Goal: Register for event/course

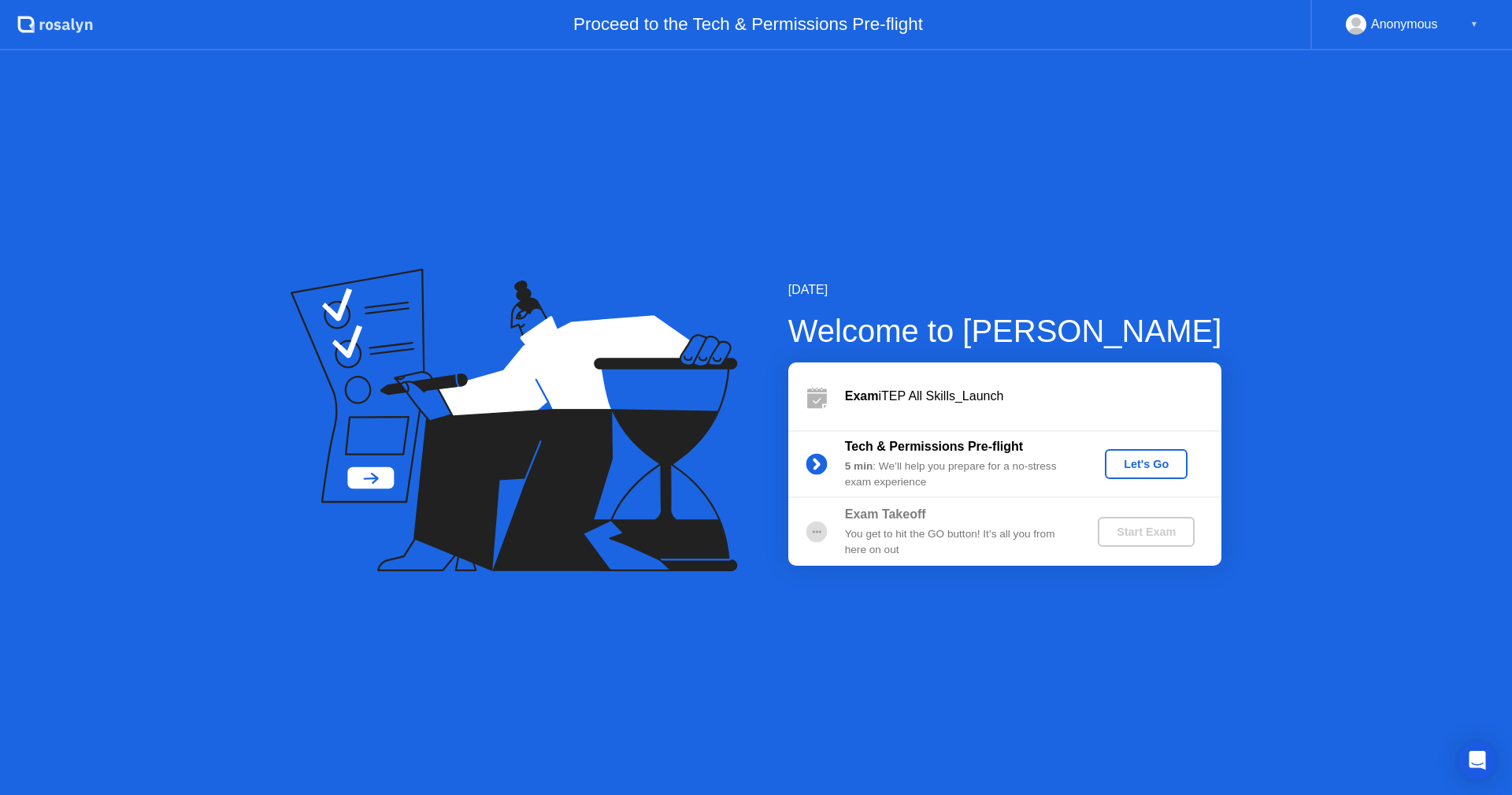
click at [1143, 453] on button "Let's Go" at bounding box center [1147, 463] width 82 height 30
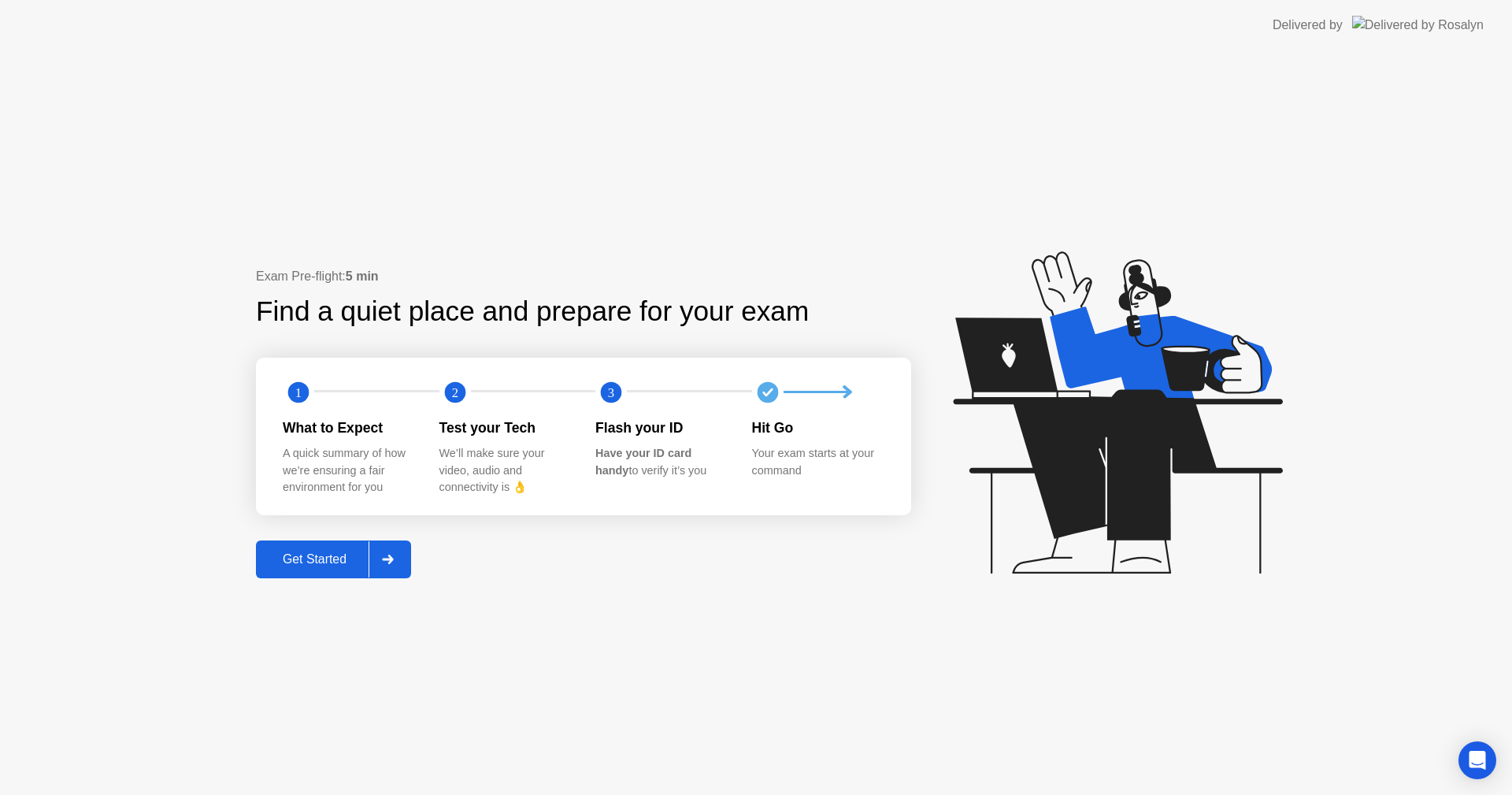
click at [385, 560] on icon at bounding box center [388, 559] width 12 height 10
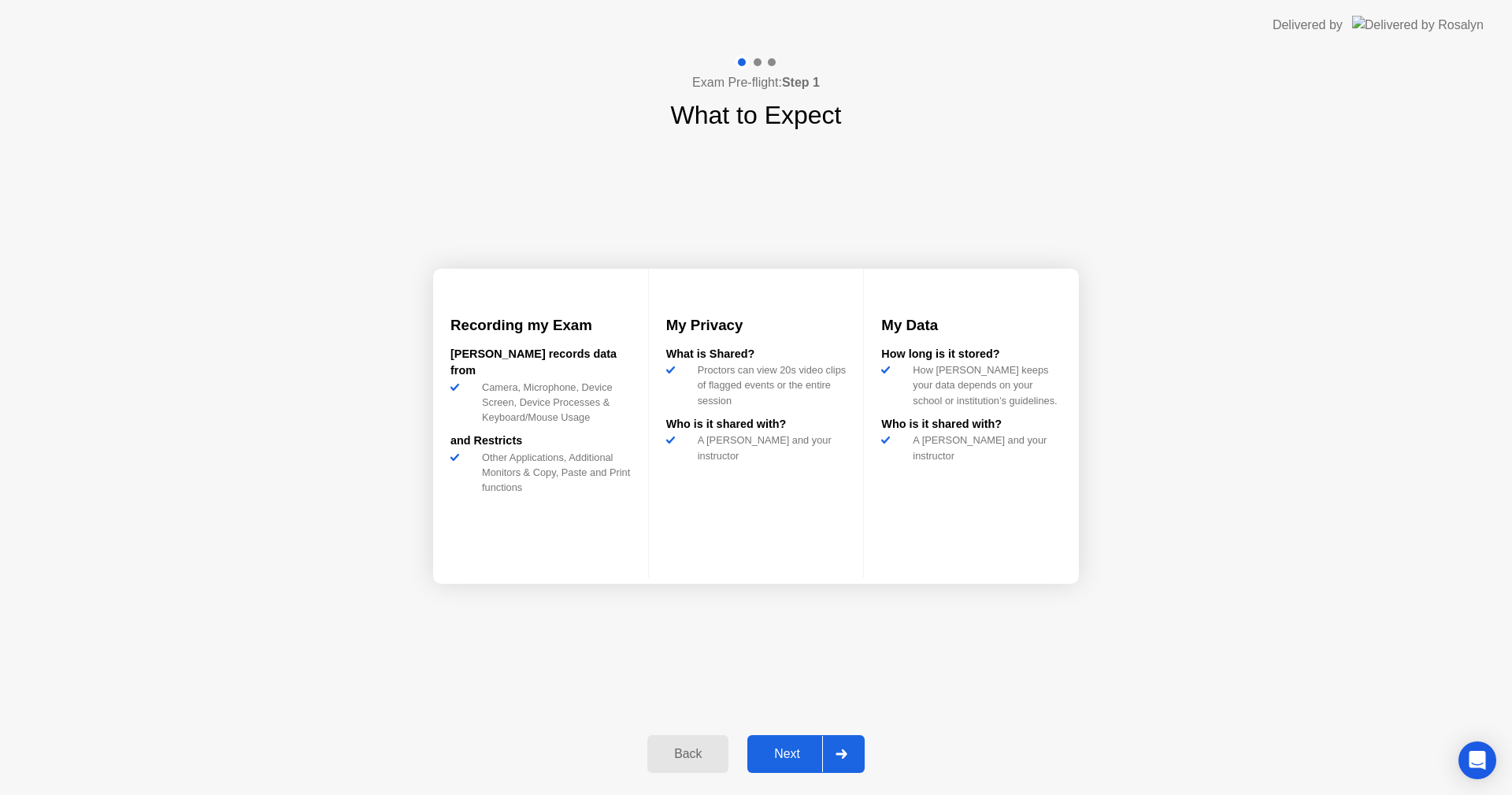
click at [804, 751] on div "Next" at bounding box center [787, 754] width 71 height 14
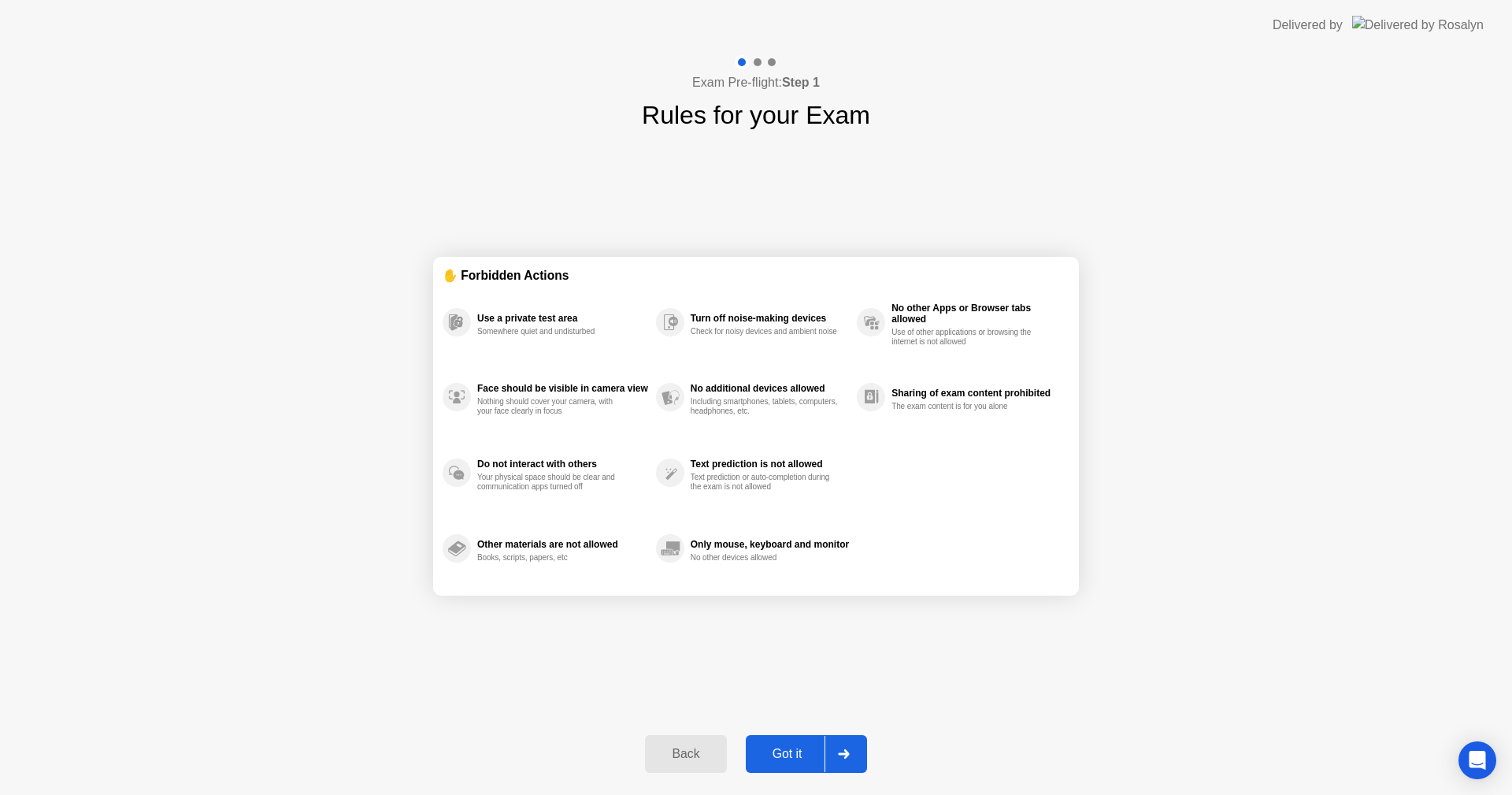
click at [782, 754] on div "Got it" at bounding box center [788, 754] width 74 height 14
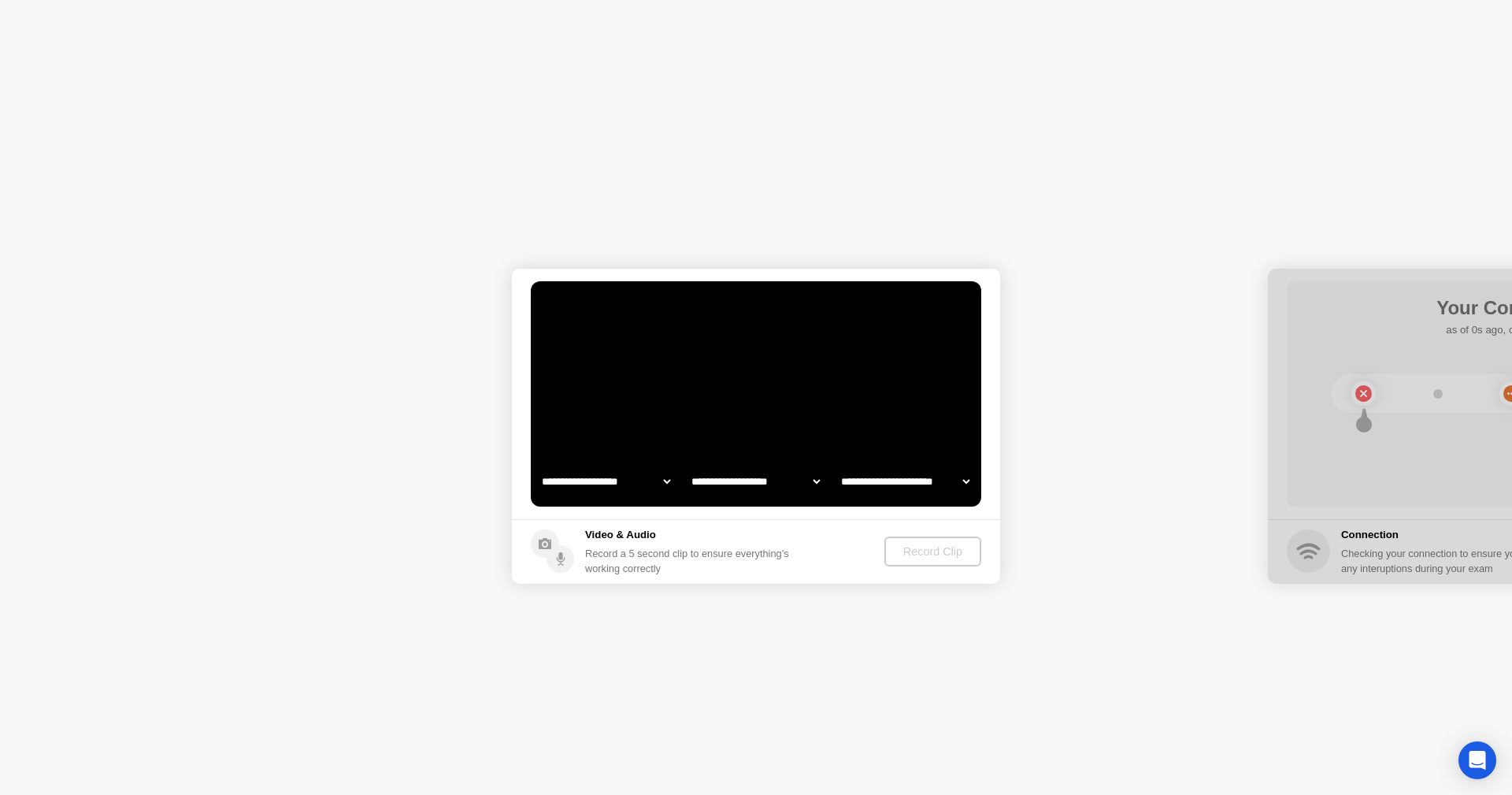
select select "**********"
select select "*******"
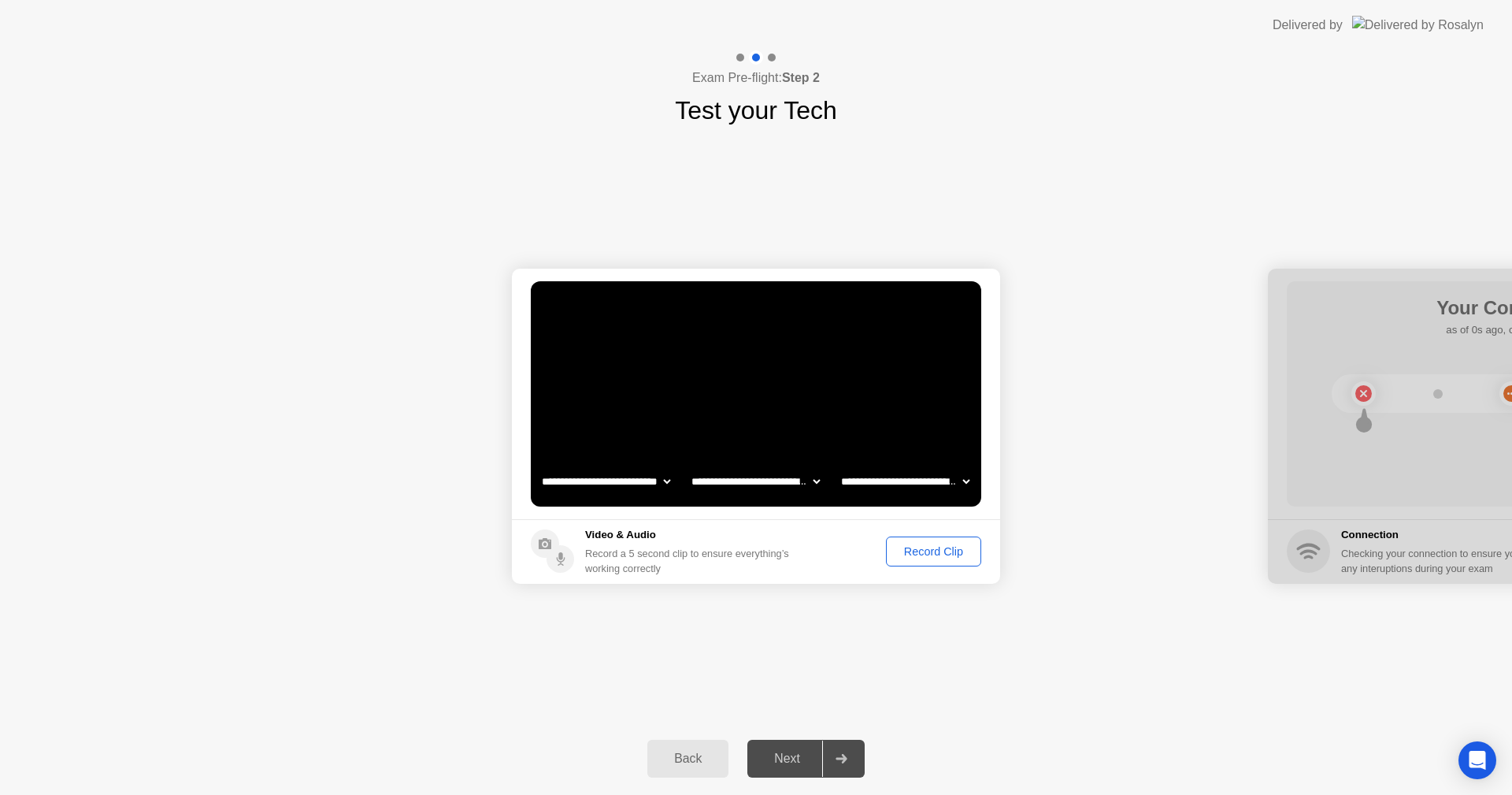
click at [923, 557] on div "Record Clip" at bounding box center [934, 551] width 84 height 13
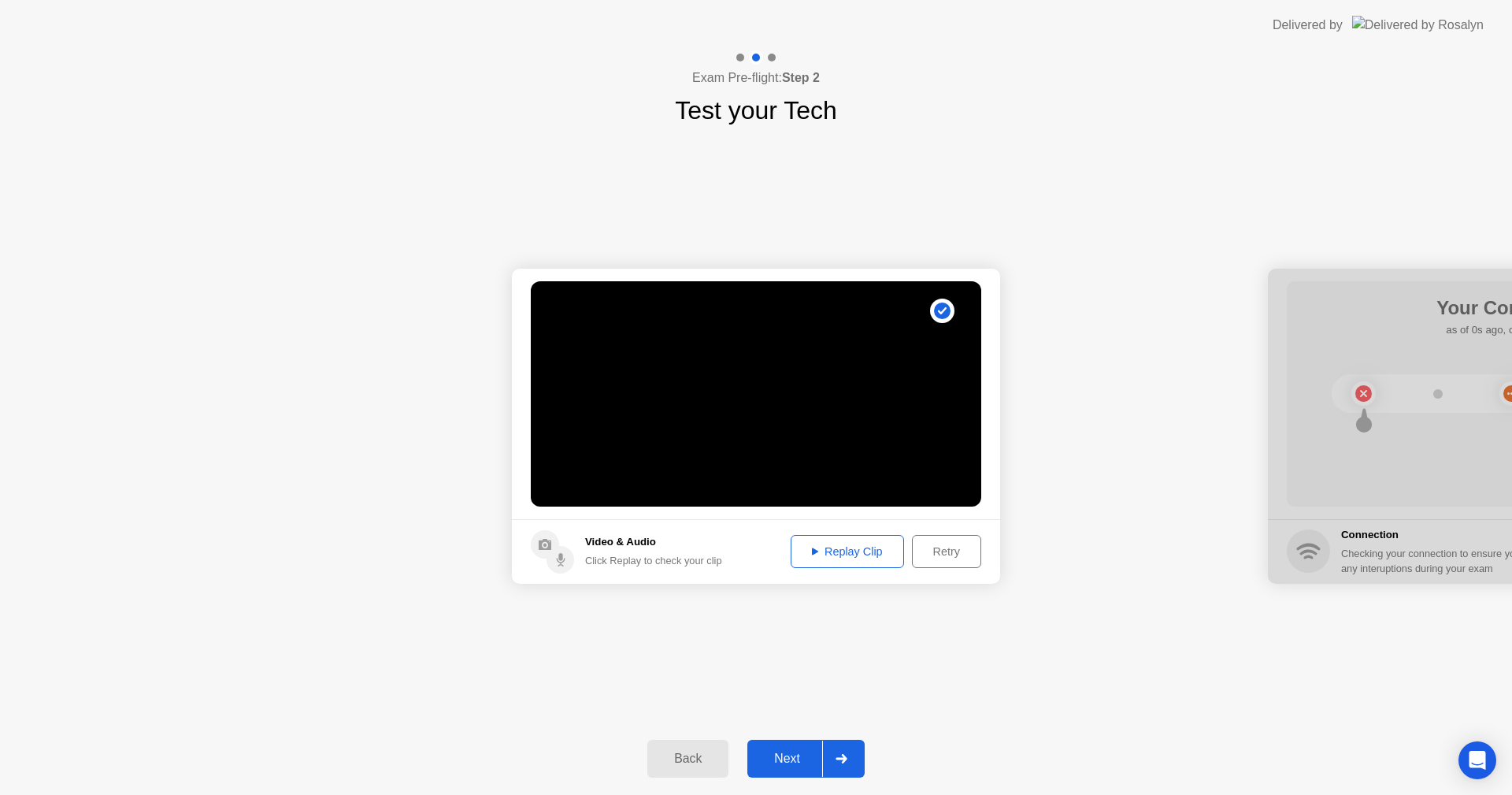
click at [854, 557] on div "Replay Clip" at bounding box center [847, 551] width 103 height 13
click at [780, 758] on div "Next" at bounding box center [787, 758] width 71 height 14
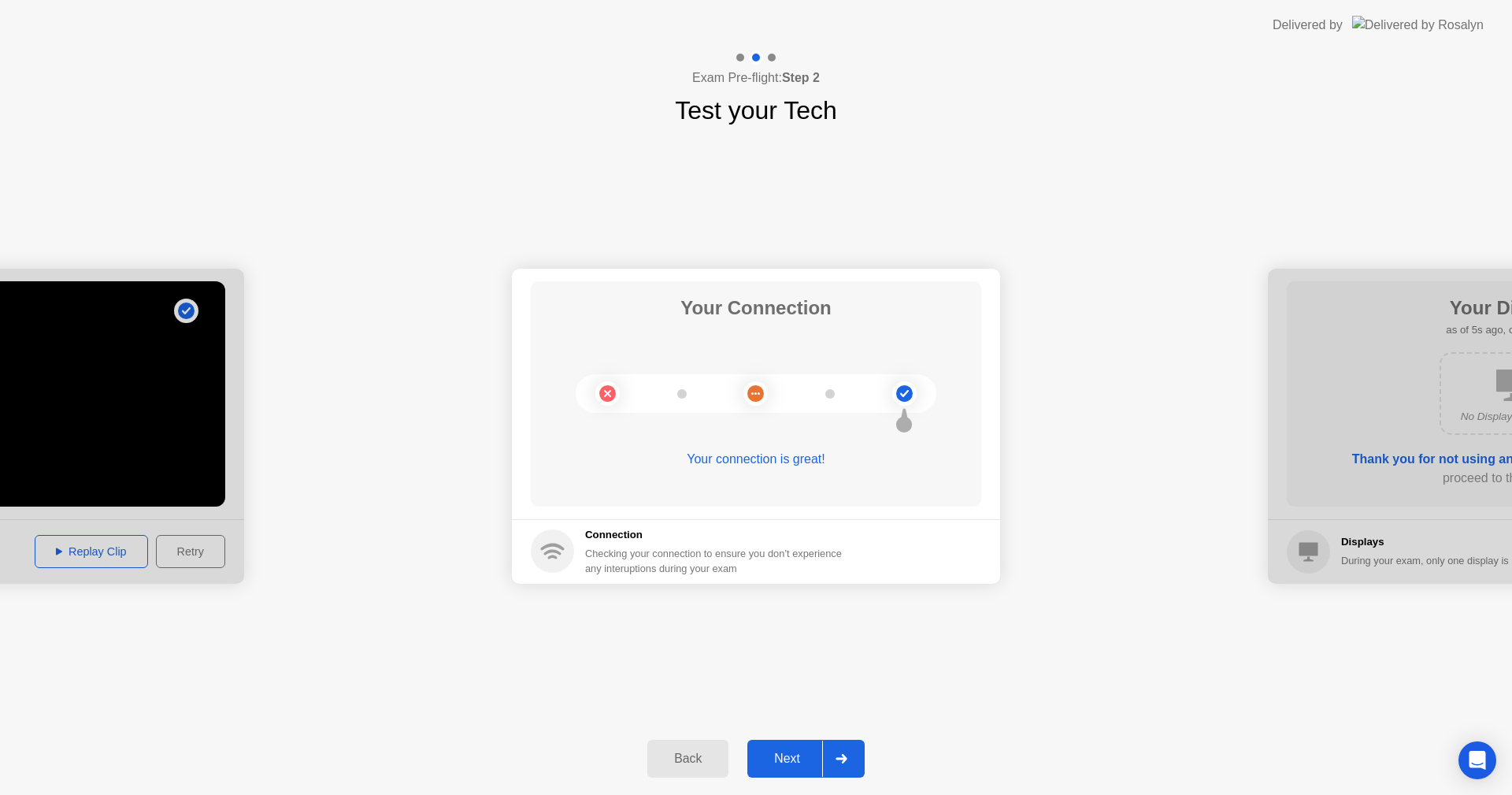
drag, startPoint x: 790, startPoint y: 753, endPoint x: 792, endPoint y: 657, distance: 96.0
click at [792, 657] on div "**********" at bounding box center [756, 422] width 1512 height 744
click at [786, 759] on div "Next" at bounding box center [787, 758] width 71 height 14
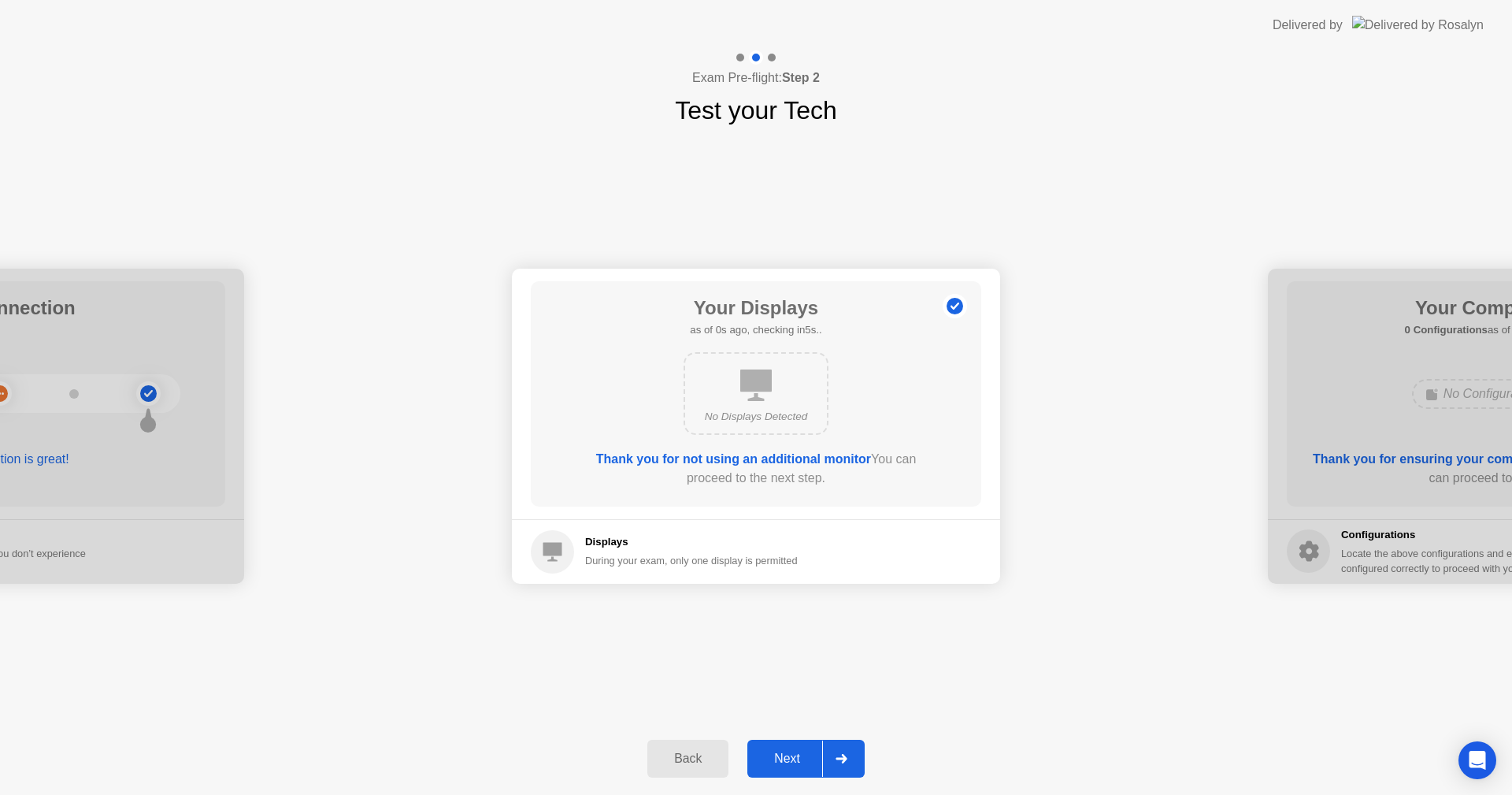
click at [792, 758] on div "Next" at bounding box center [787, 758] width 71 height 14
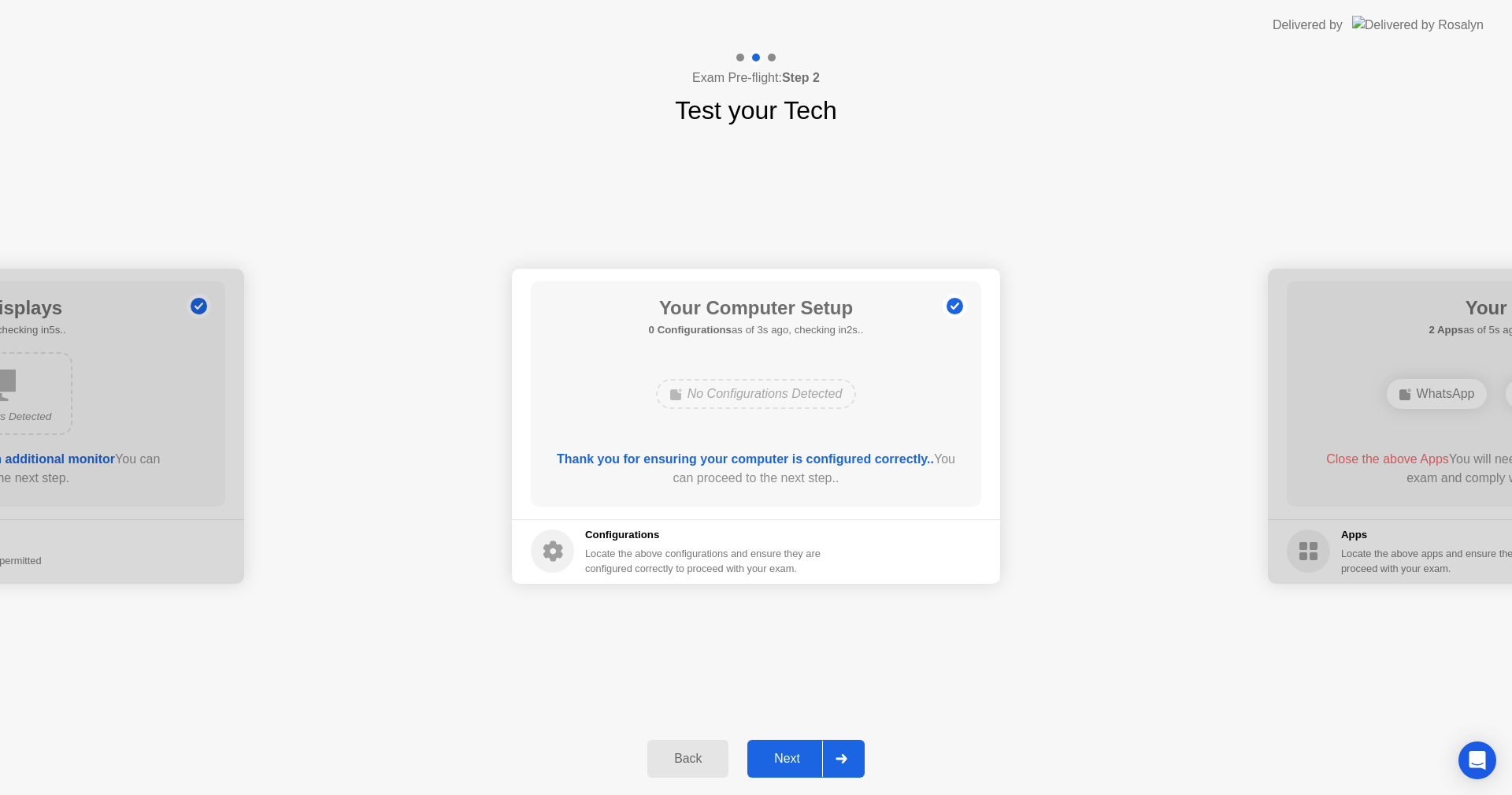
click at [791, 757] on div "Next" at bounding box center [787, 758] width 71 height 14
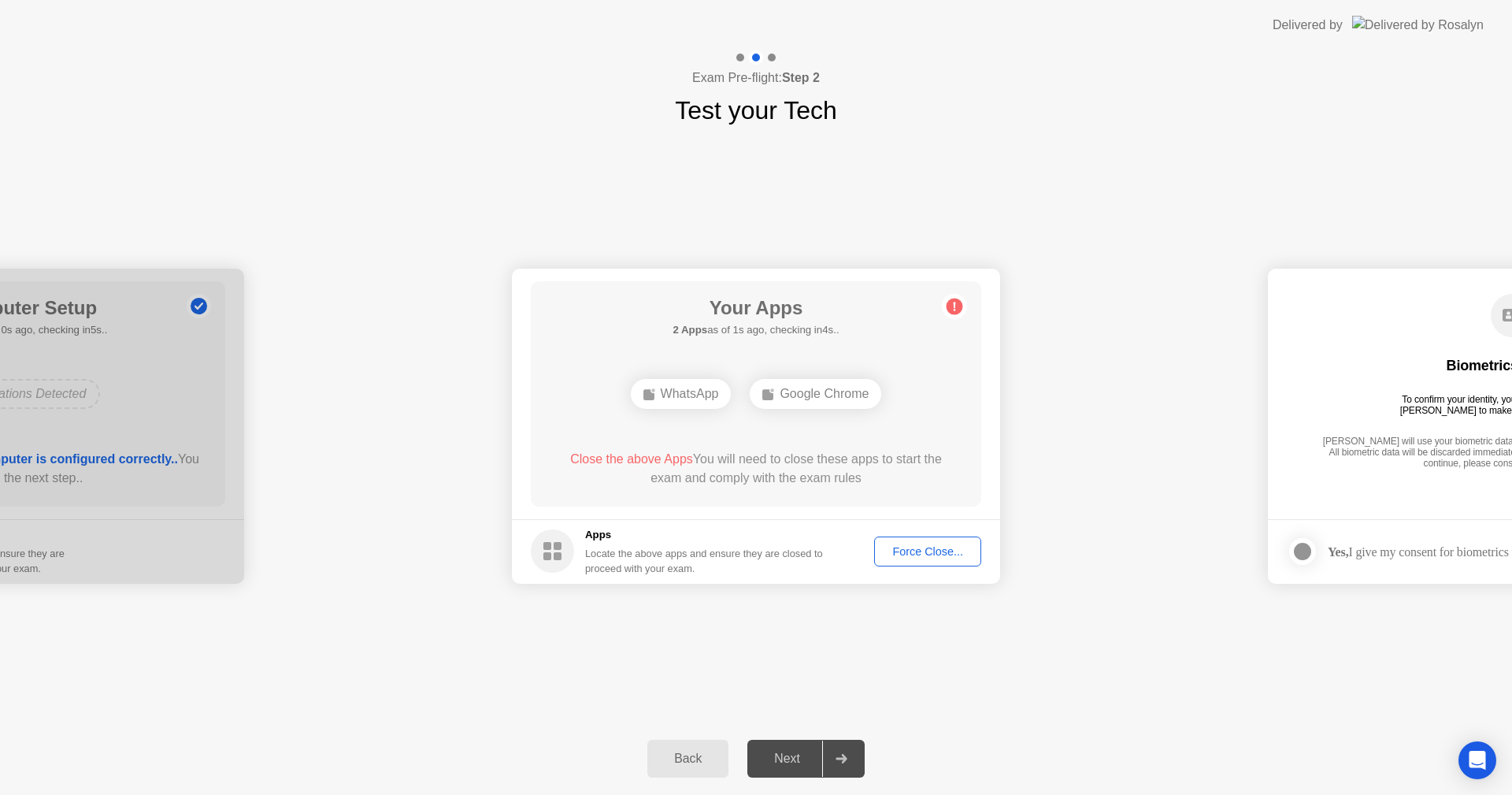
click at [799, 751] on div "Next" at bounding box center [787, 758] width 71 height 14
click at [921, 548] on div "Force Close..." at bounding box center [927, 551] width 96 height 13
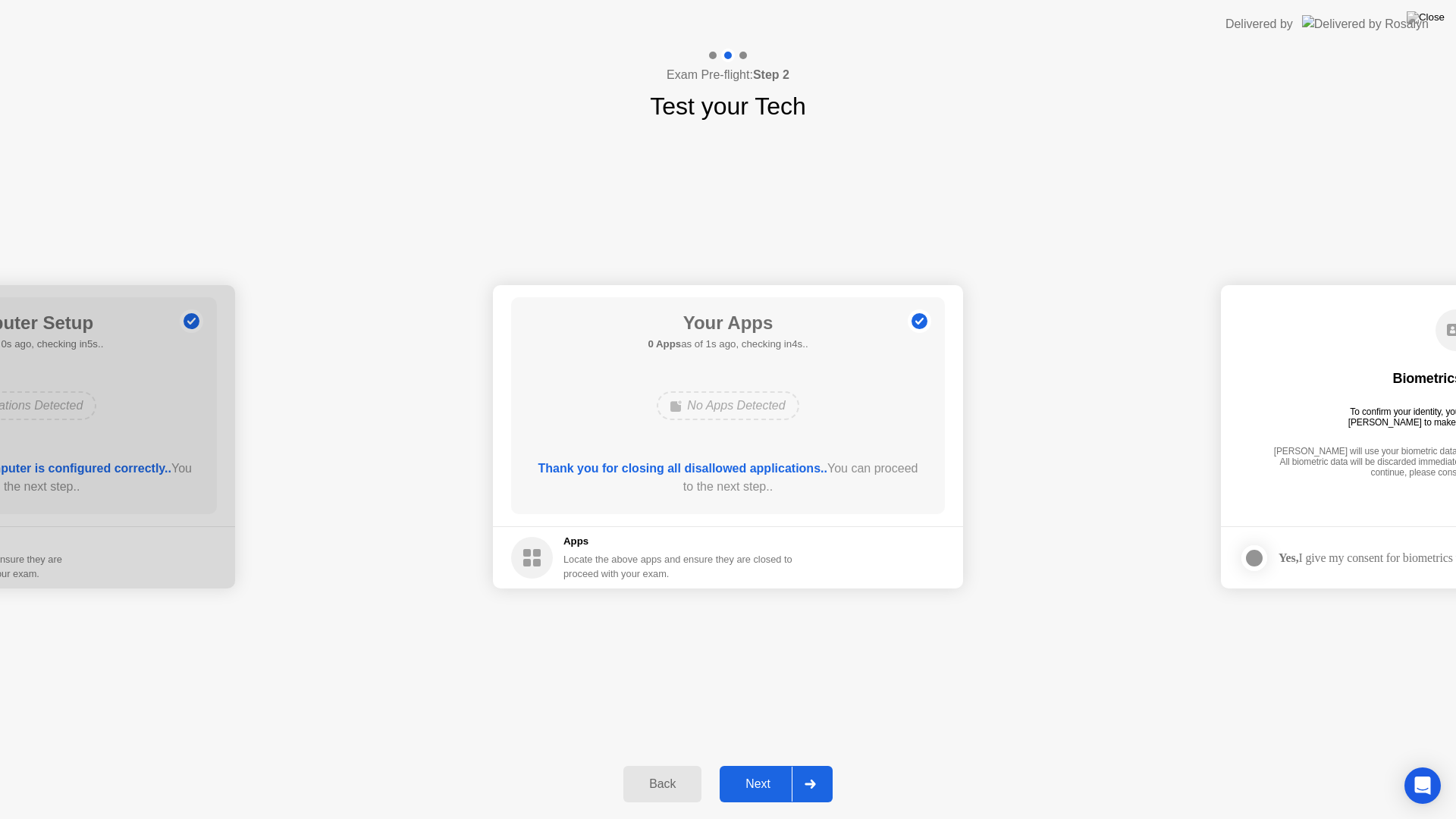
click at [777, 764] on div "Next" at bounding box center [758, 783] width 68 height 13
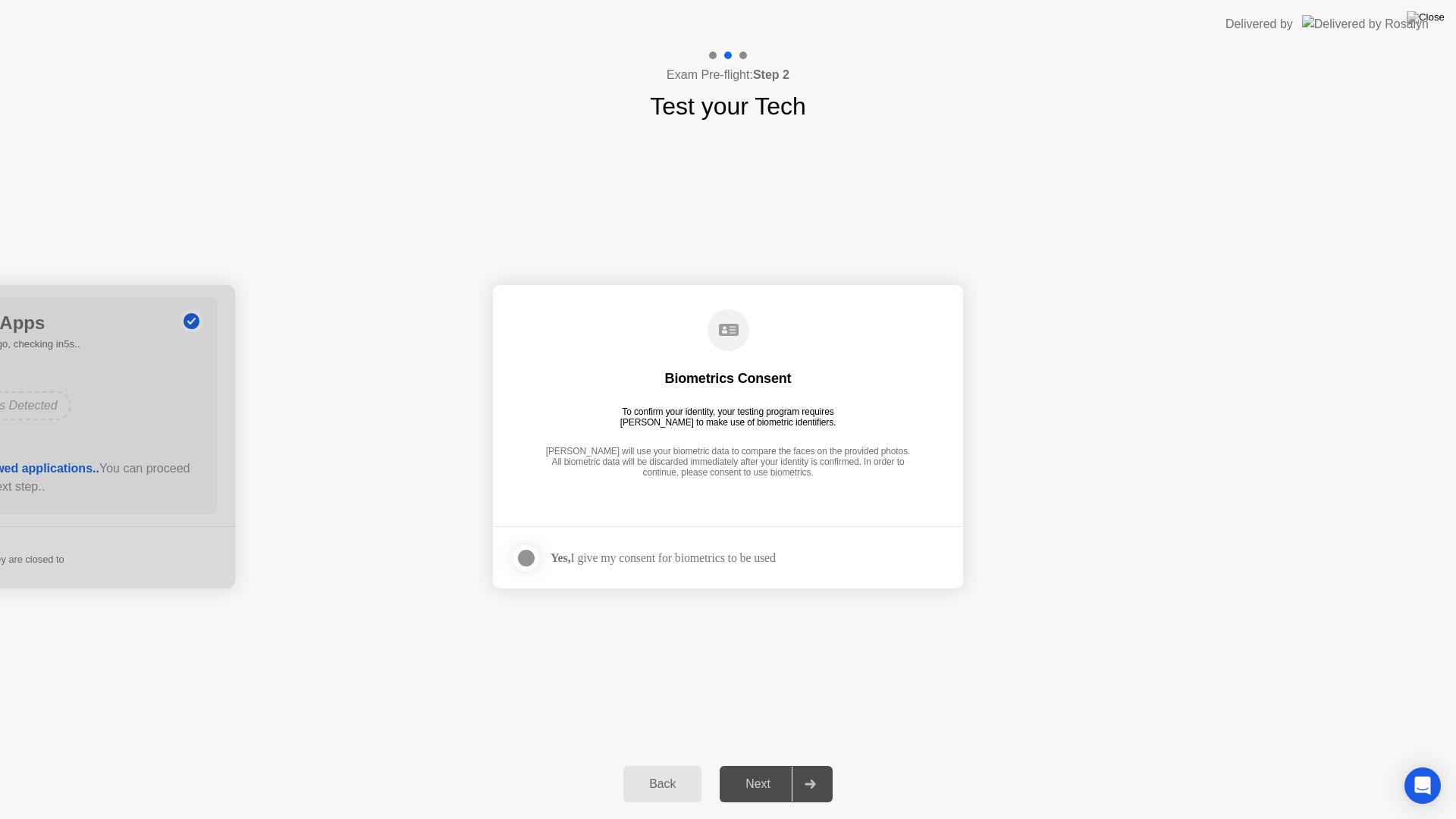
click at [528, 549] on div at bounding box center [526, 557] width 18 height 18
click at [770, 764] on div "Next" at bounding box center [758, 783] width 68 height 13
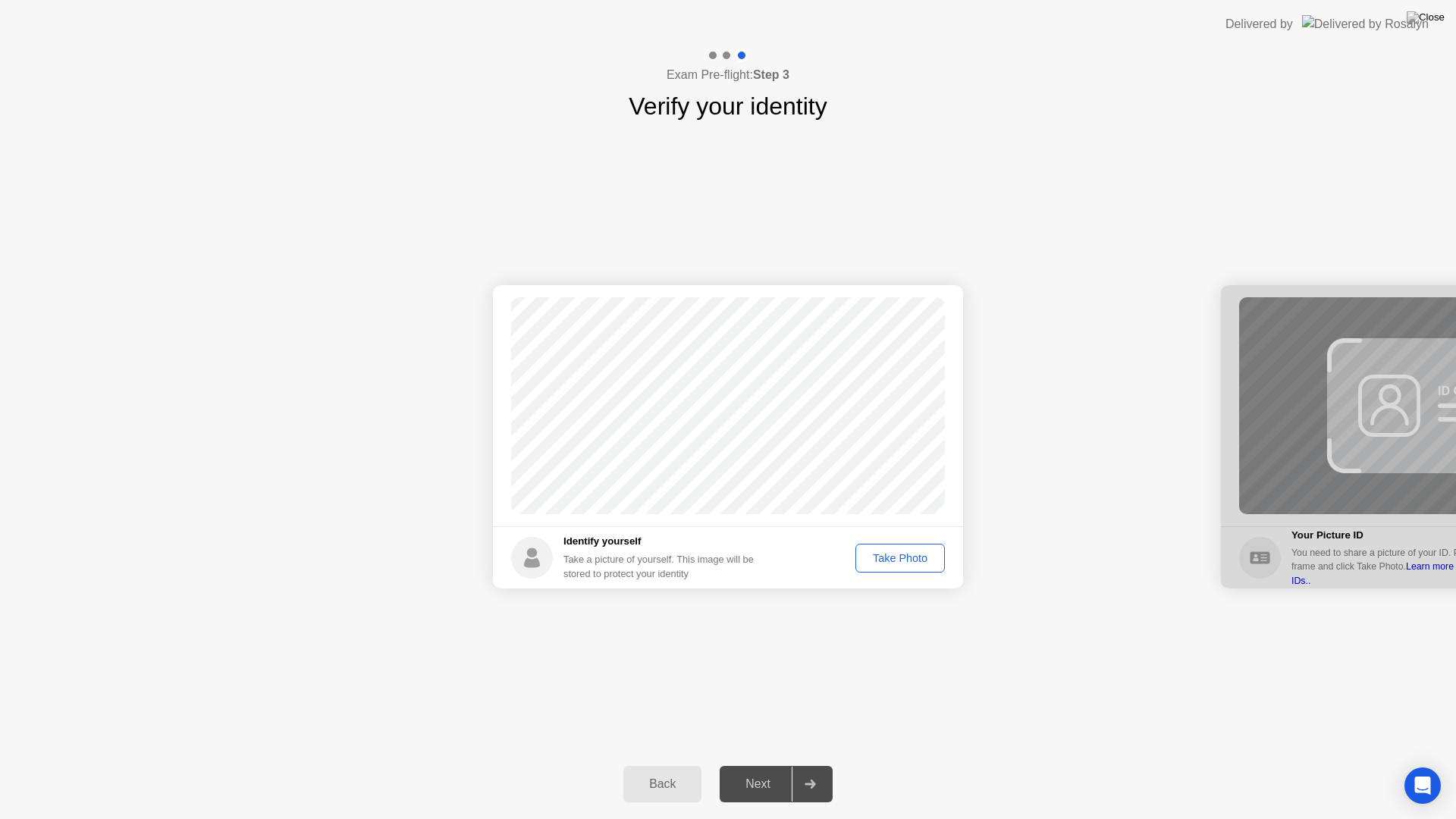
click at [1304, 483] on div at bounding box center [1456, 436] width 471 height 303
click at [905, 560] on div "Take Photo" at bounding box center [901, 558] width 79 height 12
click at [903, 564] on div "Retake" at bounding box center [910, 558] width 59 height 12
click at [903, 564] on div "Take Photo" at bounding box center [901, 558] width 79 height 12
click at [768, 764] on button "Next" at bounding box center [776, 783] width 113 height 37
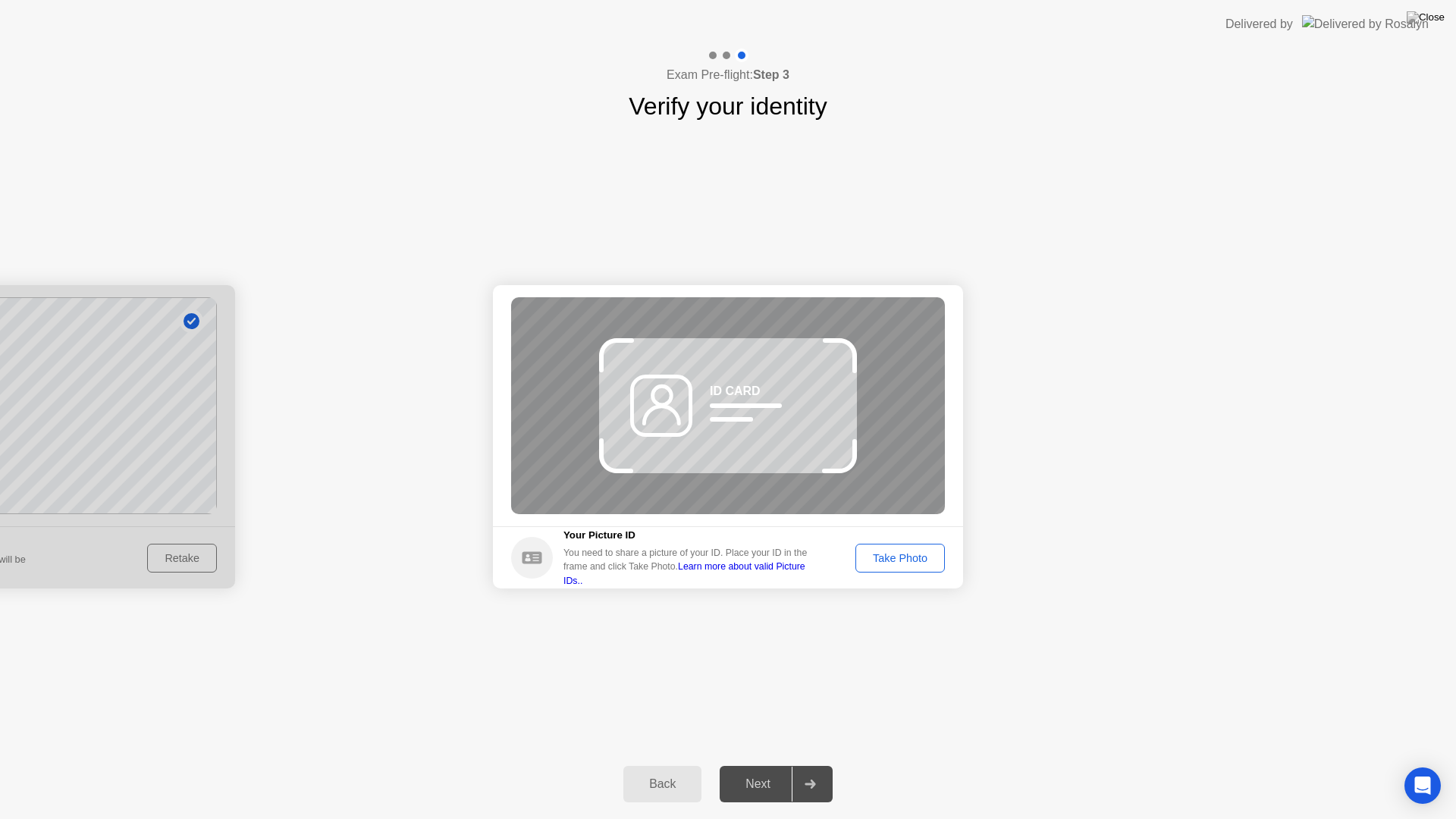
click at [657, 764] on div "Back" at bounding box center [662, 783] width 69 height 13
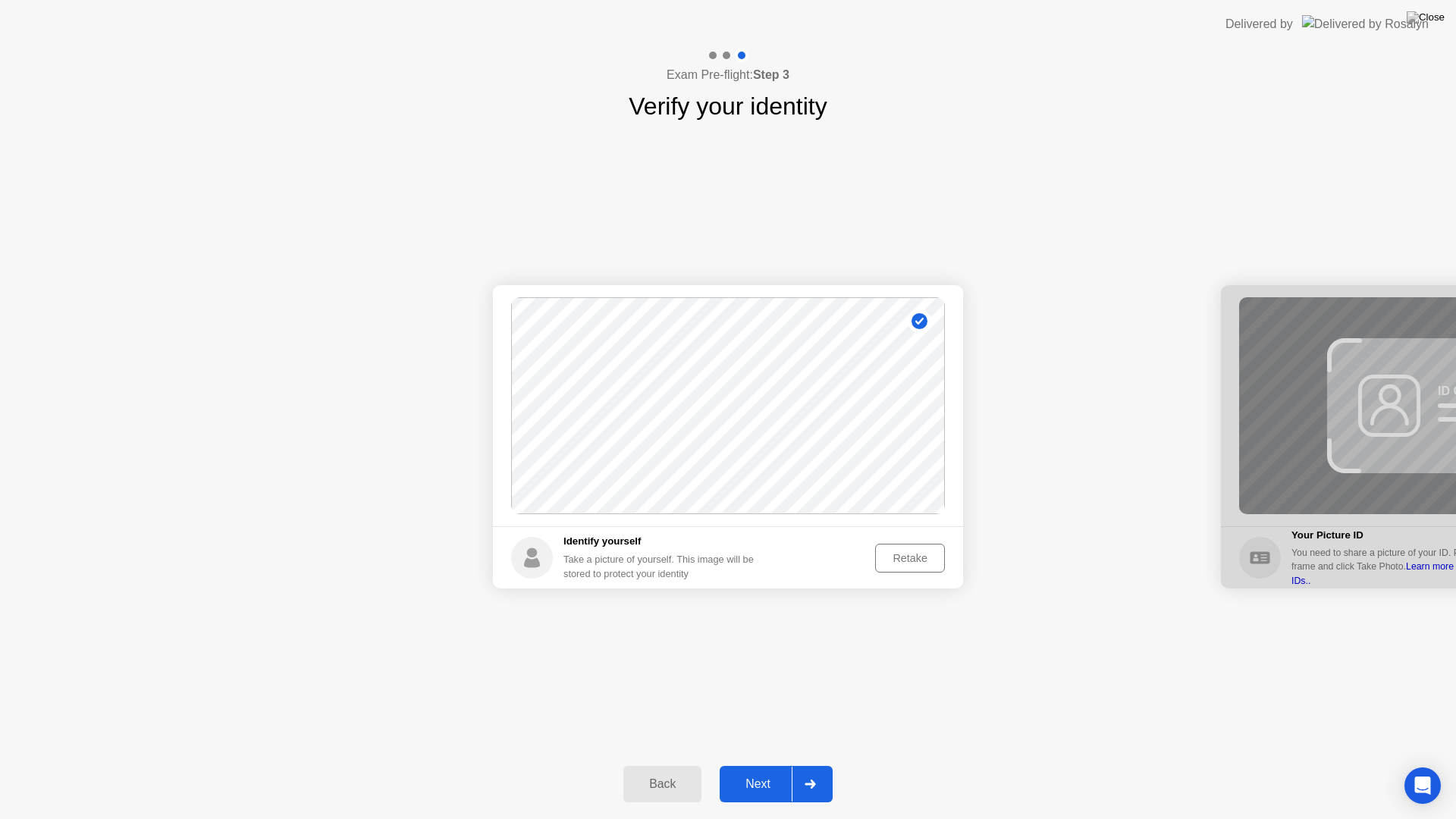
click at [891, 569] on button "Retake" at bounding box center [910, 558] width 70 height 29
click at [897, 560] on div "Take Photo" at bounding box center [901, 558] width 79 height 12
click at [930, 560] on div "Retake" at bounding box center [910, 558] width 59 height 12
click at [902, 561] on div "Take Photo" at bounding box center [901, 558] width 79 height 12
click at [760, 764] on div "Next" at bounding box center [758, 783] width 68 height 13
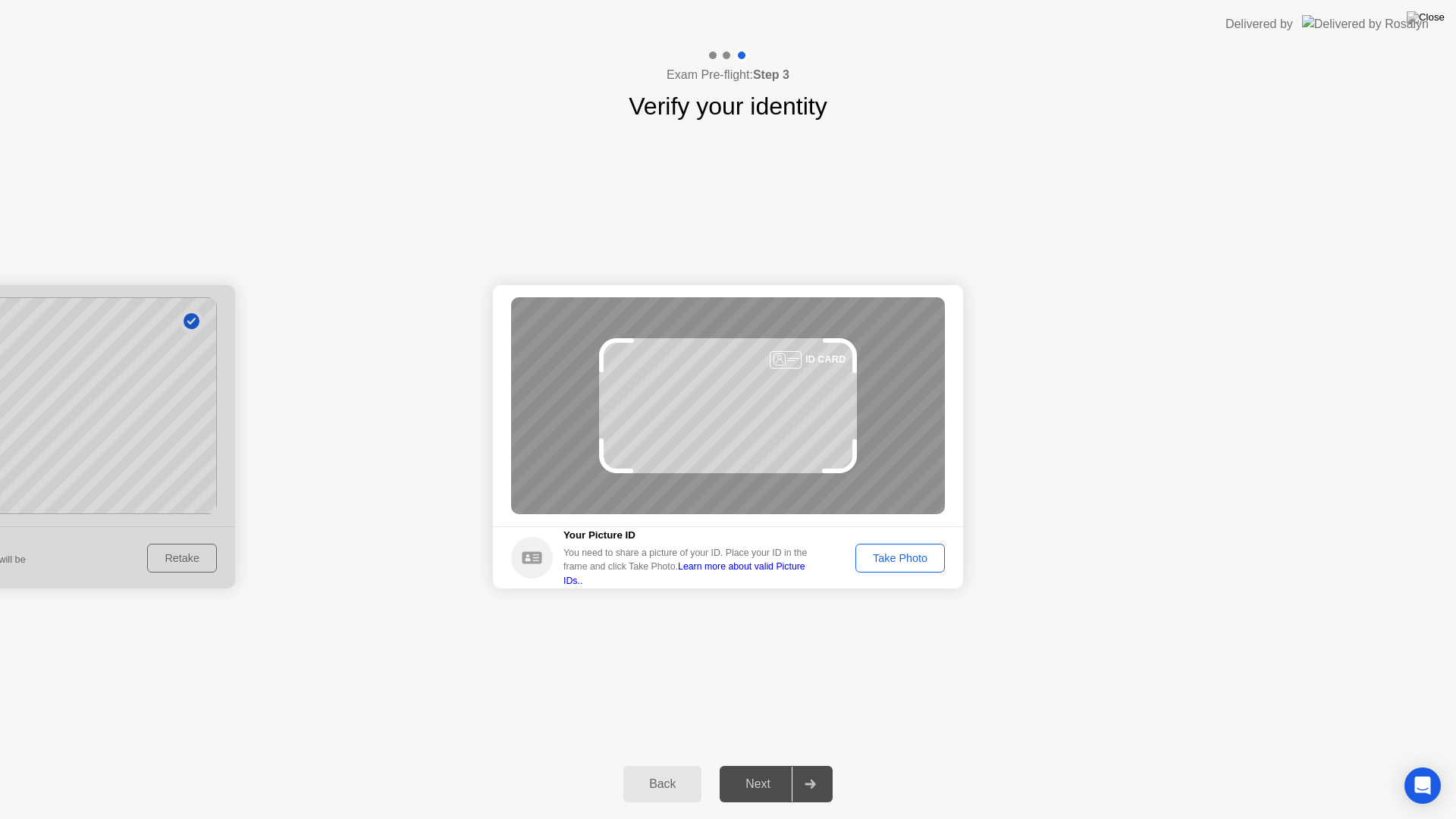
click at [895, 564] on div "Take Photo" at bounding box center [901, 558] width 79 height 12
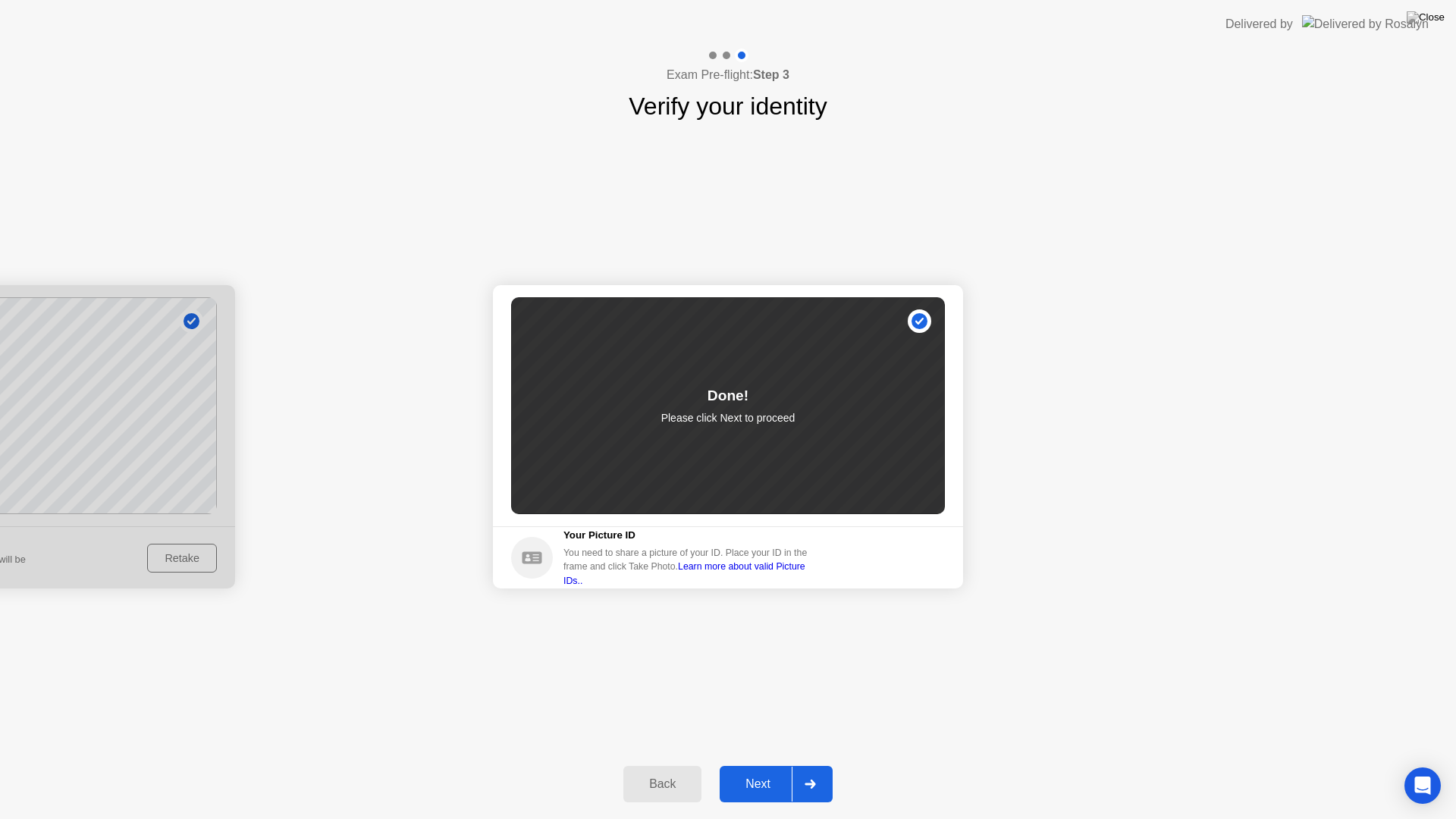
click at [759, 764] on div "Next" at bounding box center [758, 783] width 68 height 13
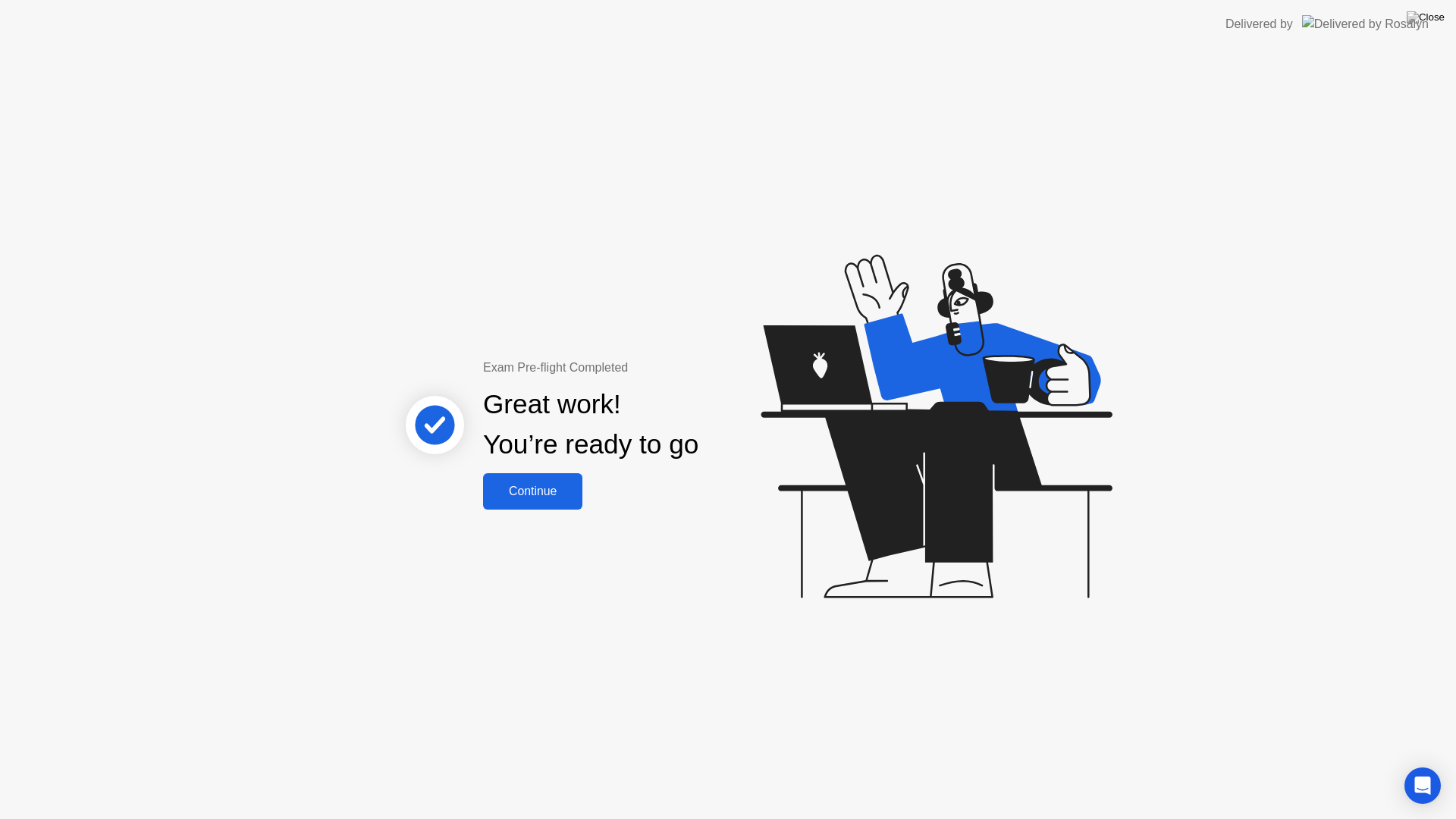
click at [537, 496] on div "Continue" at bounding box center [533, 491] width 91 height 13
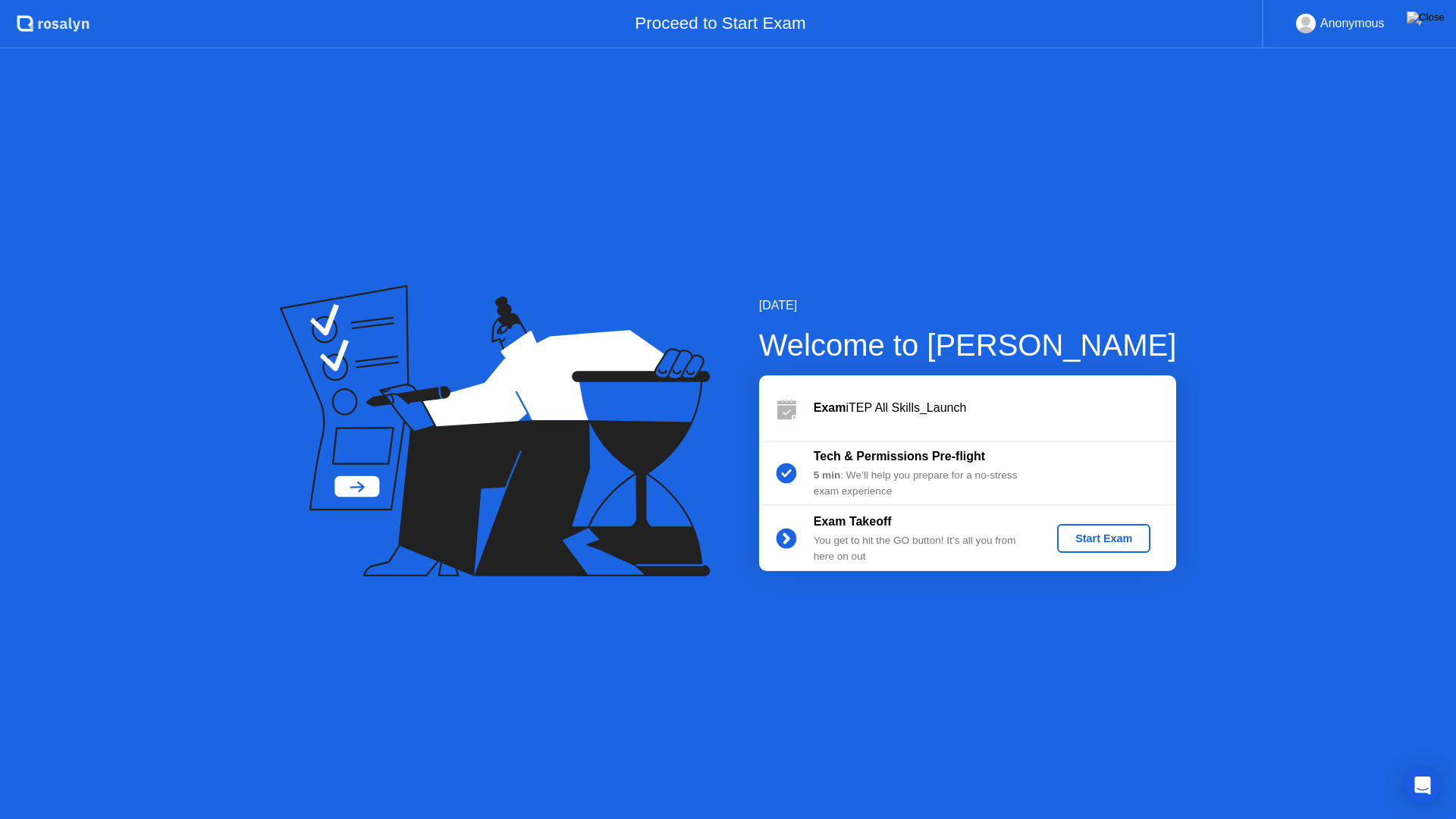
click at [1096, 548] on button "Start Exam" at bounding box center [1103, 538] width 93 height 29
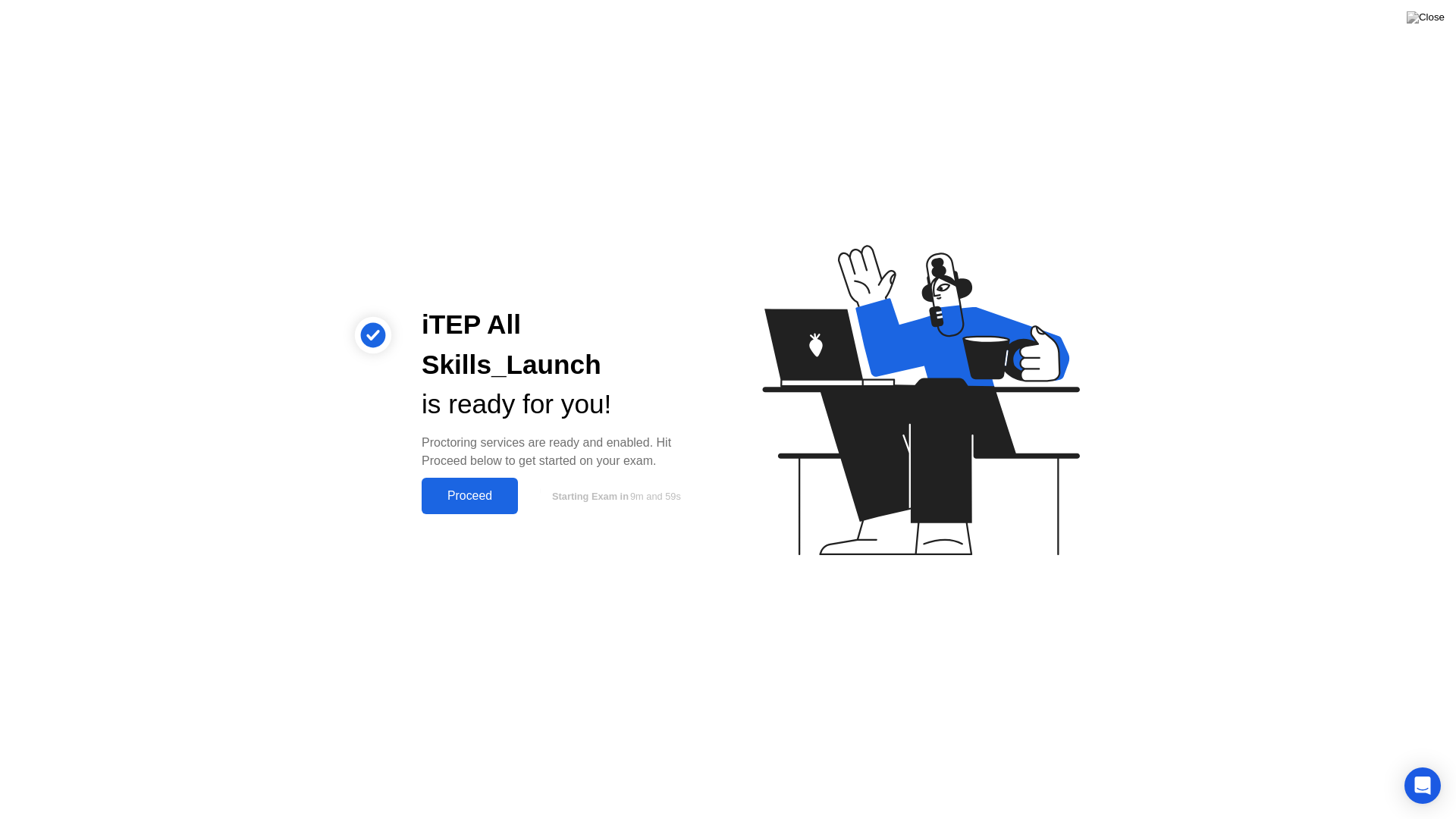
click at [486, 489] on div "Proceed" at bounding box center [470, 496] width 88 height 13
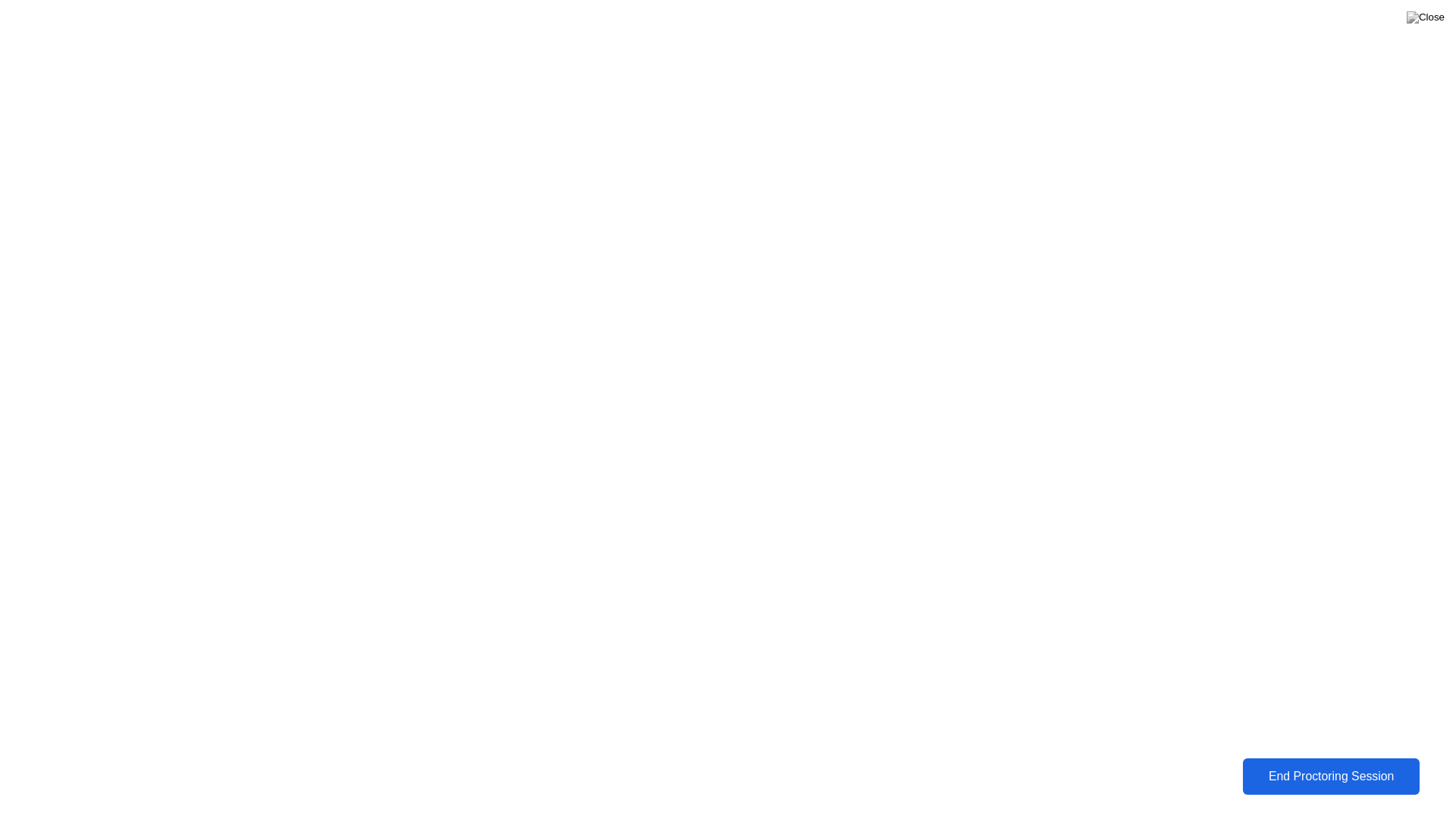
click at [1282, 764] on div "End Proctoring Session" at bounding box center [1331, 776] width 169 height 13
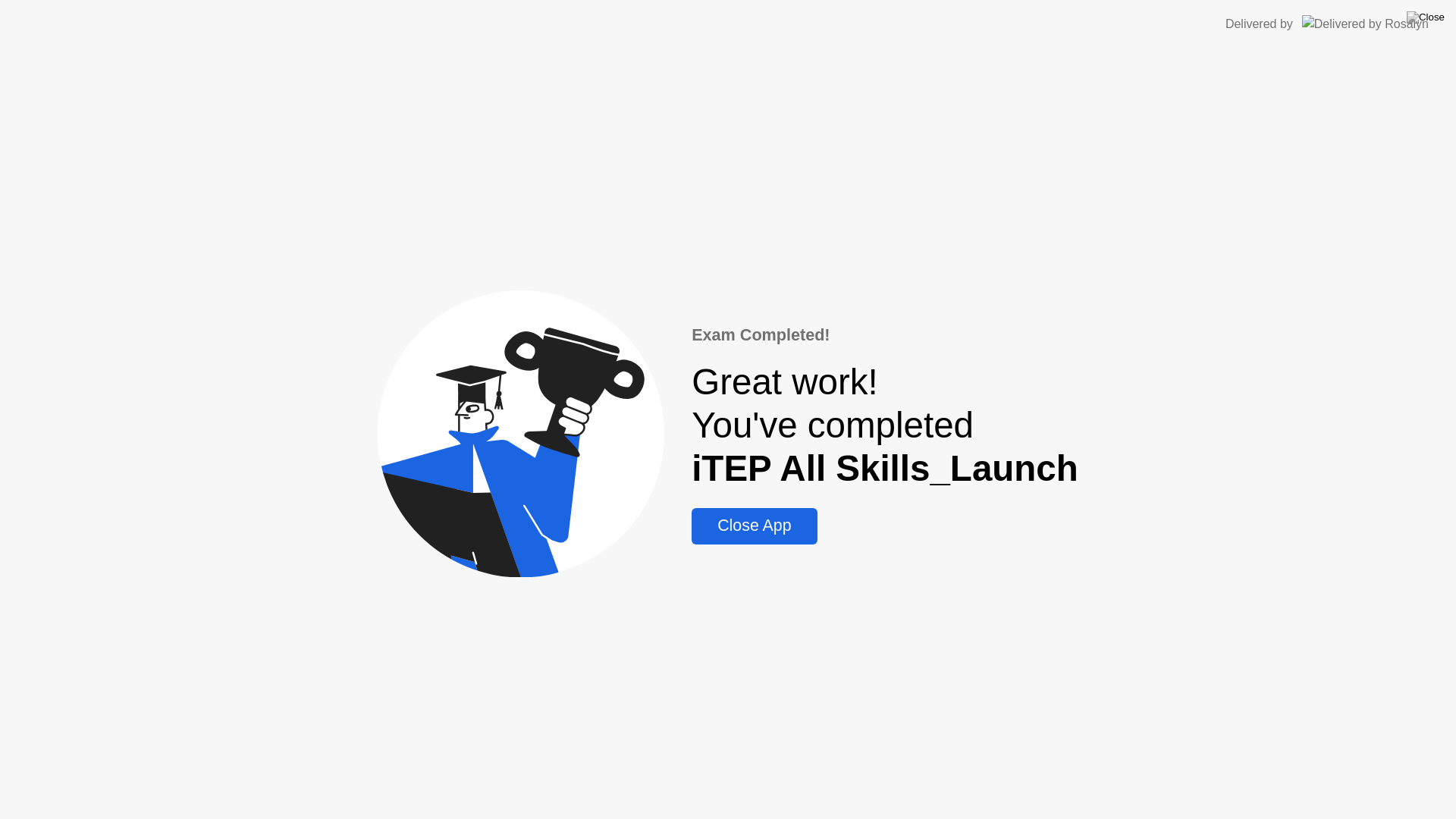
click at [773, 531] on div "Close App" at bounding box center [753, 526] width 116 height 19
